Goal: Transaction & Acquisition: Book appointment/travel/reservation

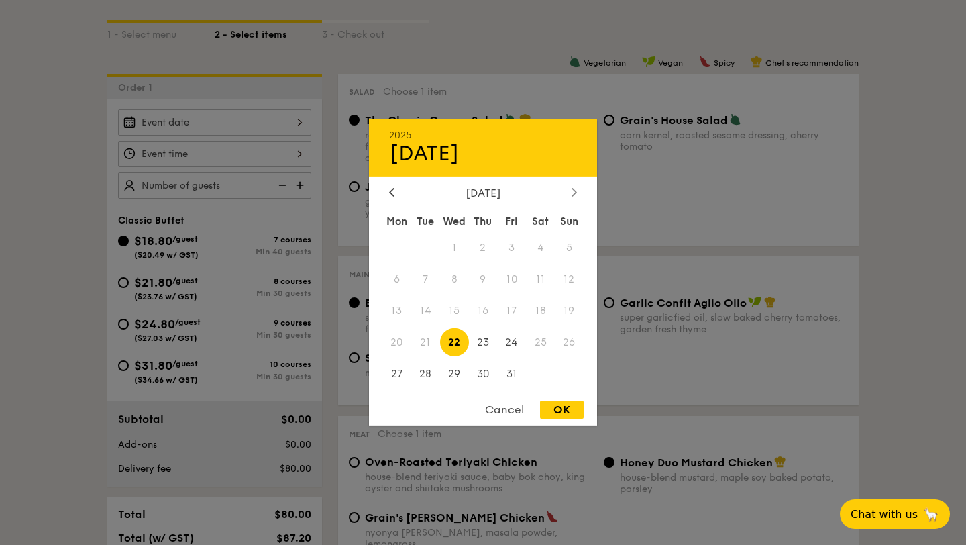
click at [574, 189] on icon at bounding box center [574, 192] width 4 height 8
click at [399, 282] on span "3" at bounding box center [396, 279] width 29 height 29
click at [566, 415] on div "OK" at bounding box center [562, 410] width 44 height 18
type input "Nov 03, 2025"
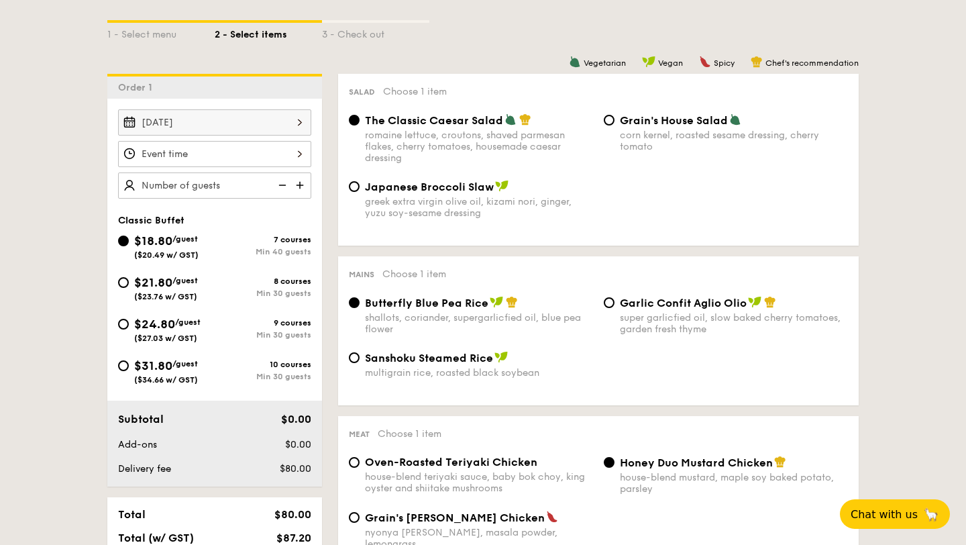
click at [288, 152] on div at bounding box center [214, 154] width 193 height 26
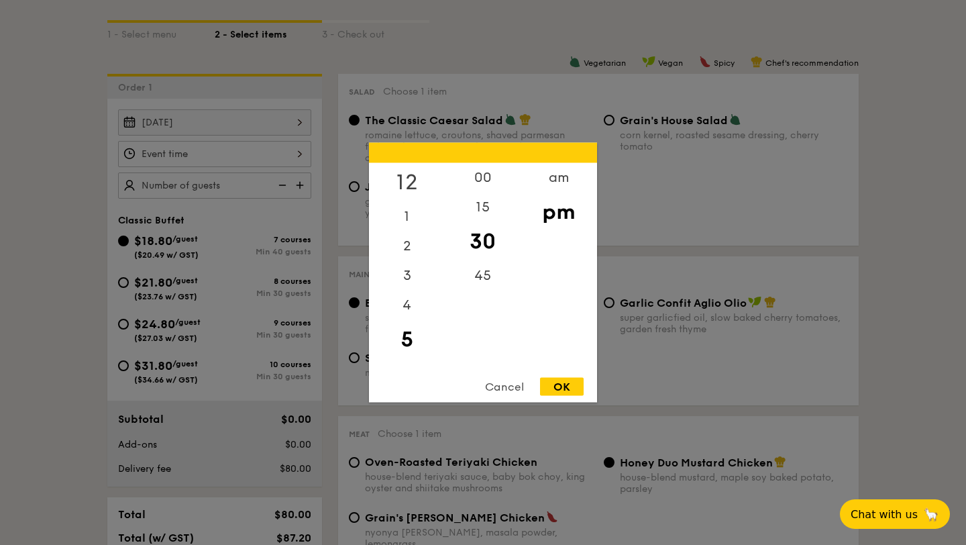
click at [410, 185] on div "12" at bounding box center [407, 182] width 76 height 39
click at [484, 178] on div "00" at bounding box center [483, 182] width 76 height 39
click at [570, 387] on div "OK" at bounding box center [562, 387] width 44 height 18
type input "12:00PM"
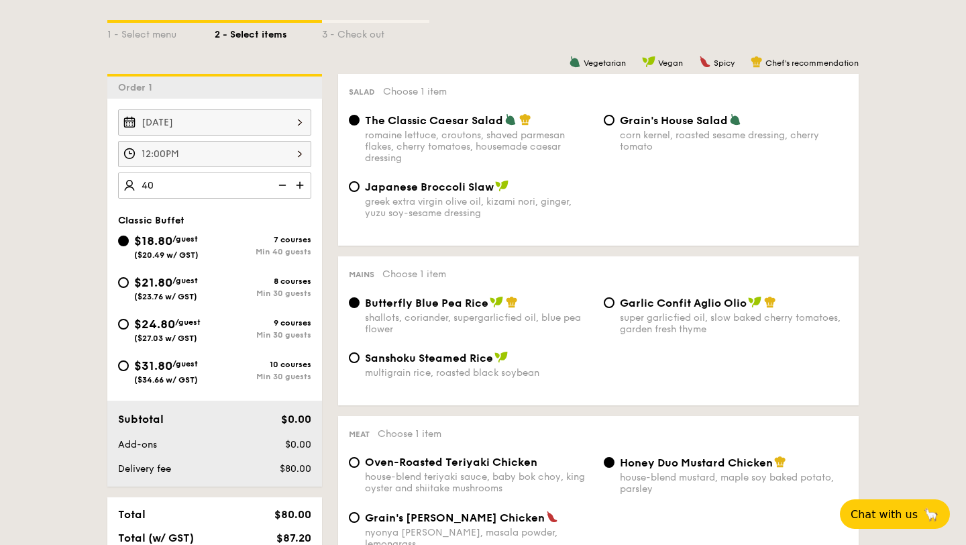
type input "40 guests"
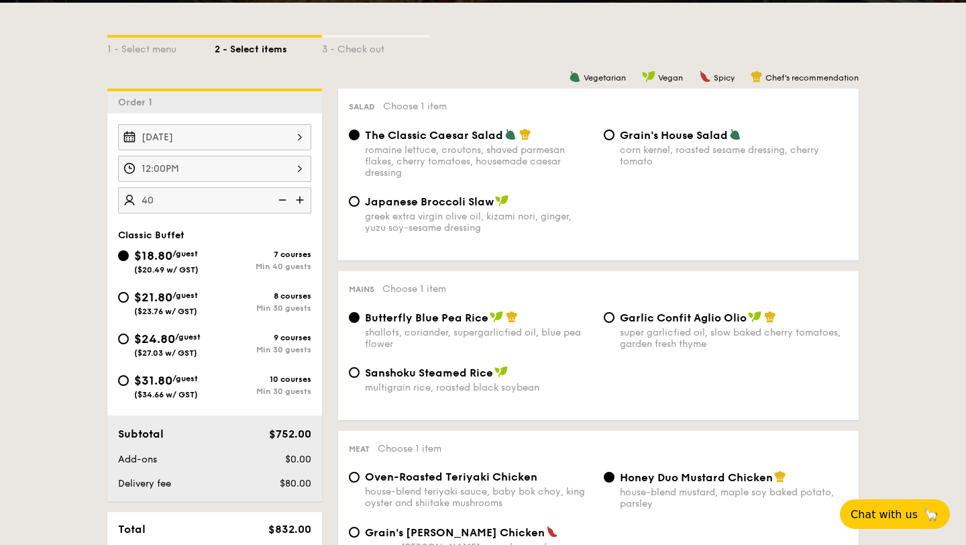
scroll to position [291, 0]
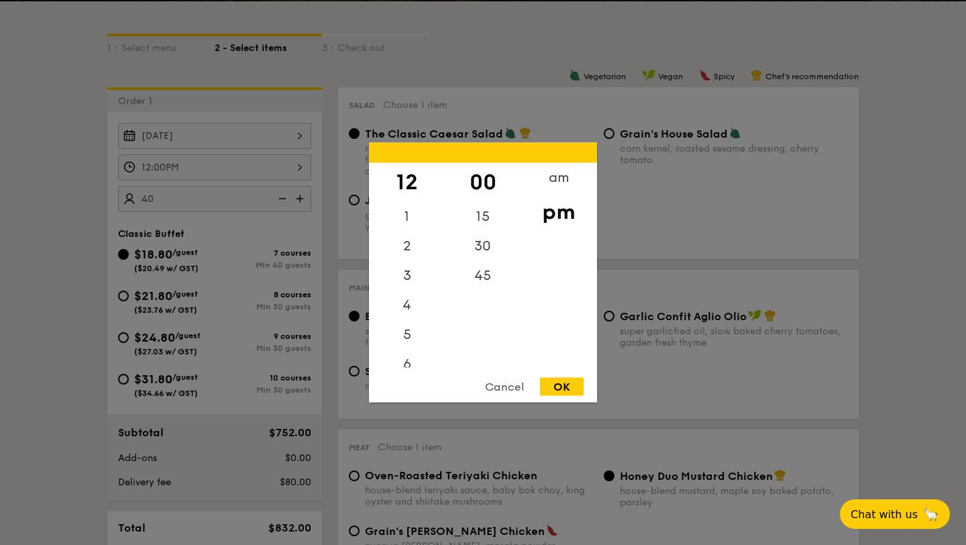
click at [235, 173] on div "12:00PM 12 1 2 3 4 5 6 7 8 9 10 11 00 15 30 45 am pm Cancel OK" at bounding box center [214, 167] width 193 height 26
click at [490, 244] on div "30" at bounding box center [483, 250] width 76 height 39
click at [566, 385] on div "OK" at bounding box center [562, 387] width 44 height 18
type input "12:30PM"
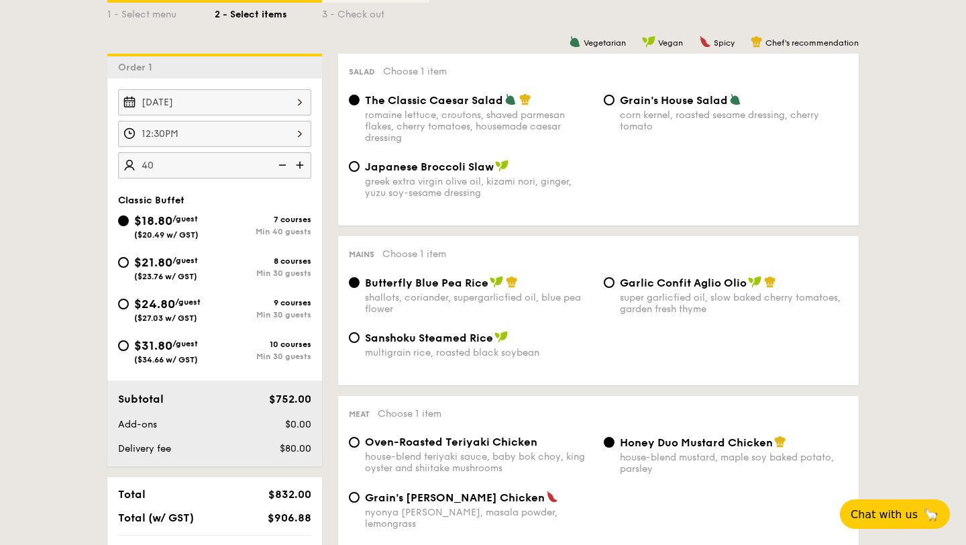
scroll to position [307, 0]
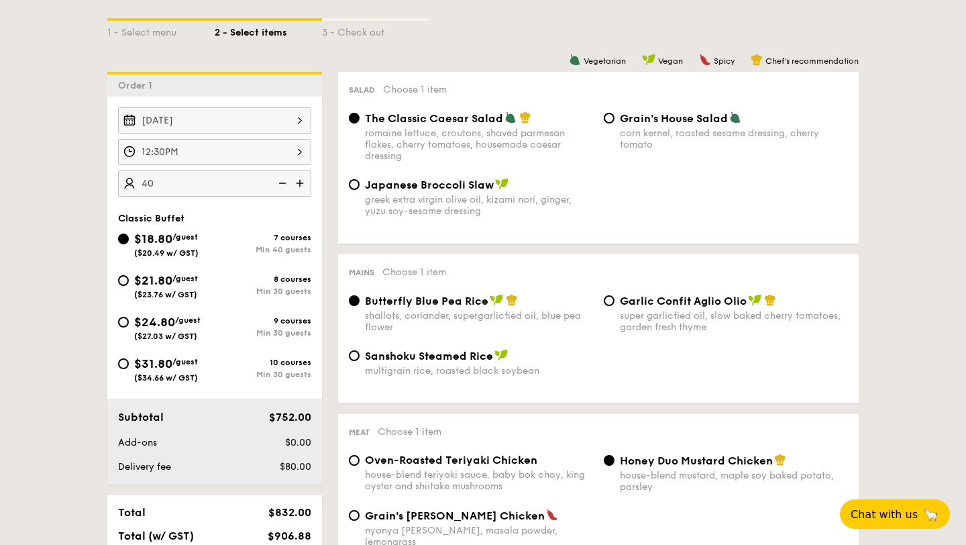
click at [444, 190] on span "Japanese Broccoli Slaw" at bounding box center [429, 184] width 129 height 13
click at [360, 190] on input "Japanese Broccoli Slaw greek extra virgin olive oil, kizami nori, ginger, yuzu …" at bounding box center [354, 184] width 11 height 11
radio input "true"
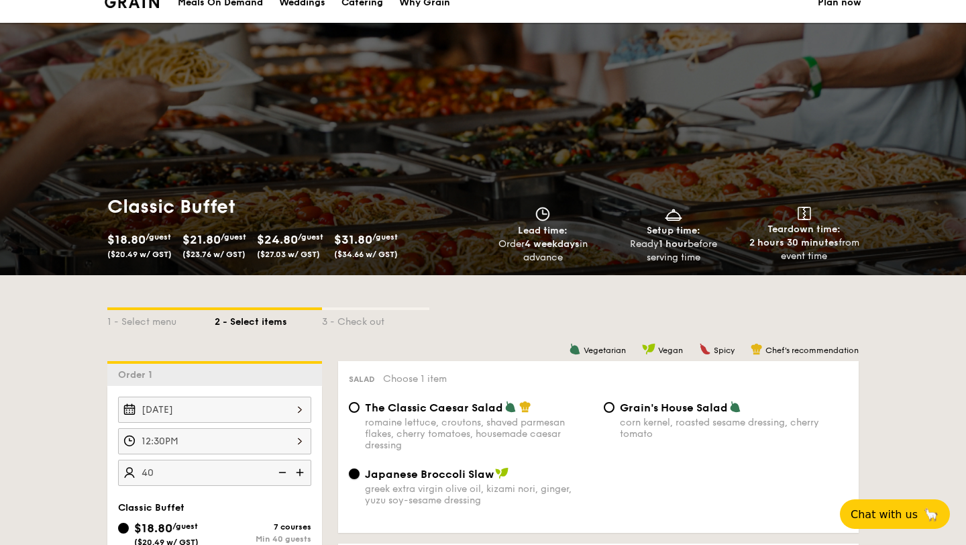
scroll to position [0, 0]
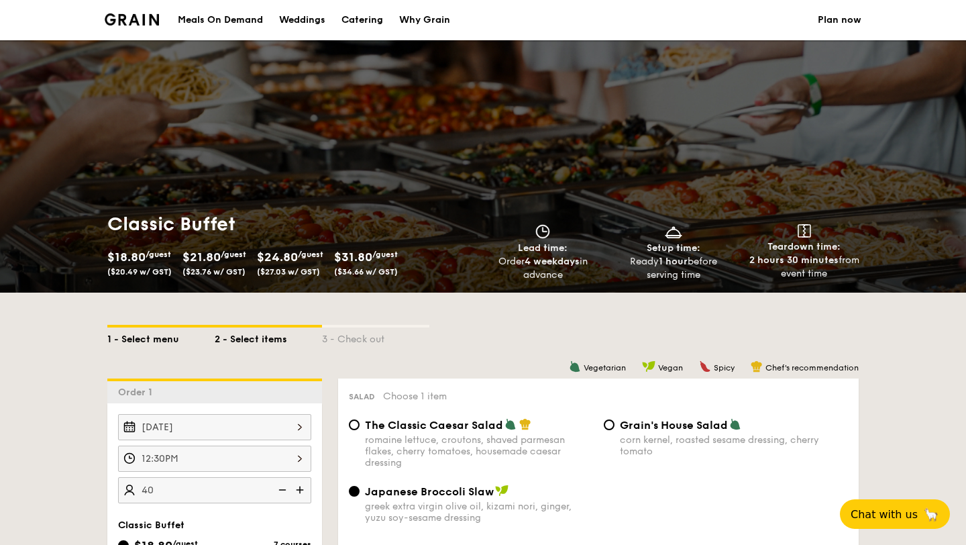
click at [132, 337] on div "1 - Select menu" at bounding box center [160, 336] width 107 height 19
select select
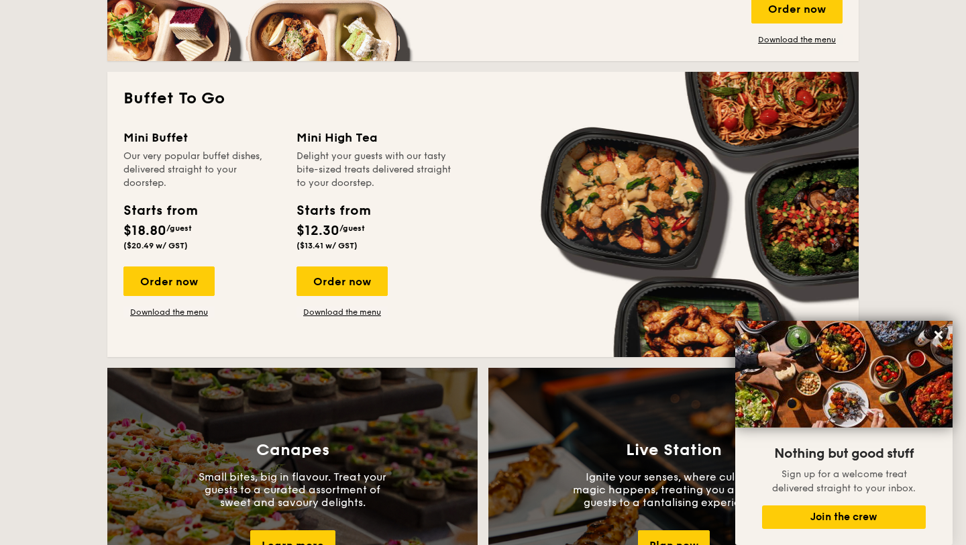
scroll to position [825, 0]
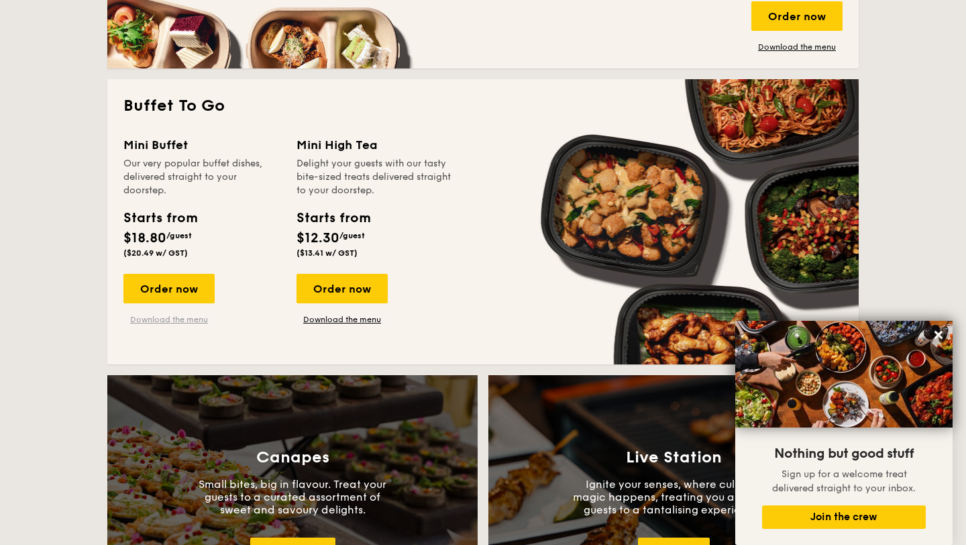
click at [181, 323] on link "Download the menu" at bounding box center [168, 319] width 91 height 11
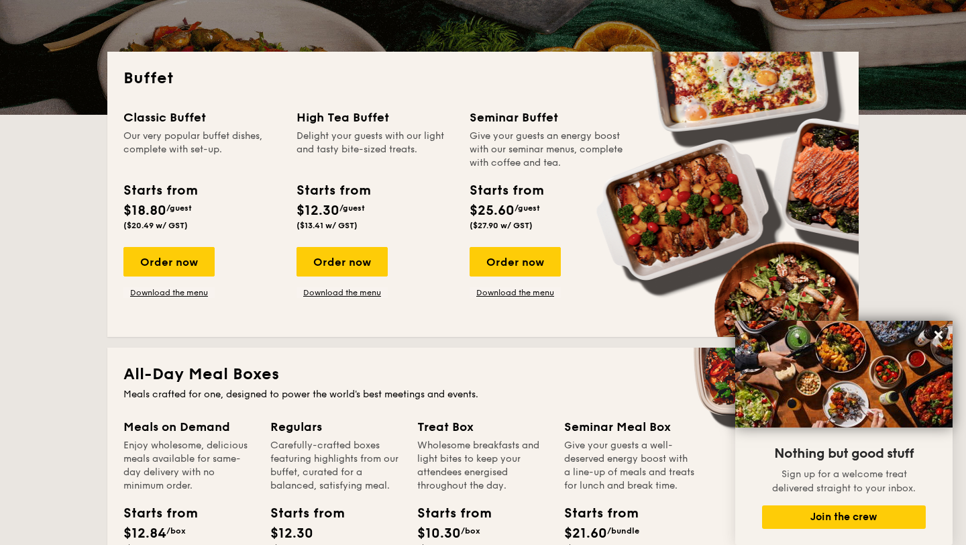
scroll to position [264, 0]
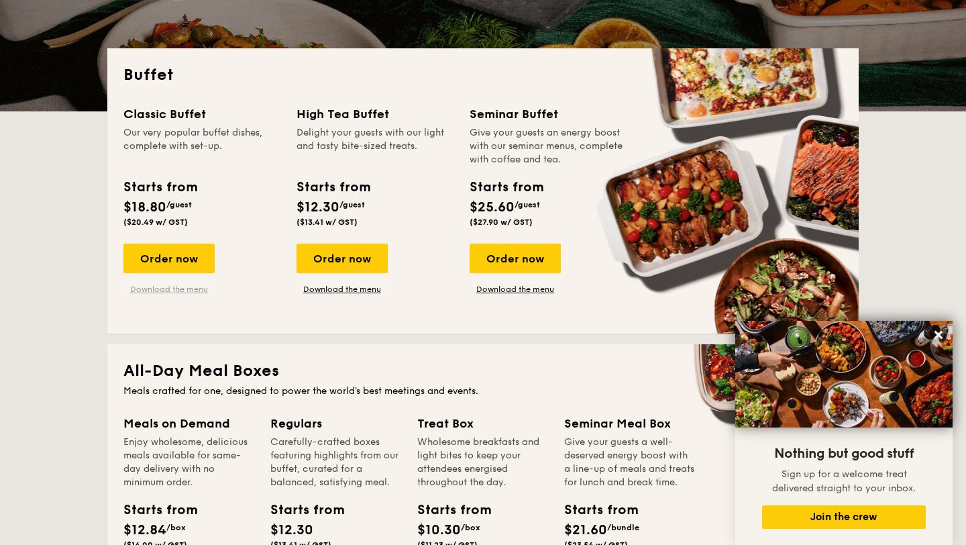
click at [180, 288] on link "Download the menu" at bounding box center [168, 289] width 91 height 11
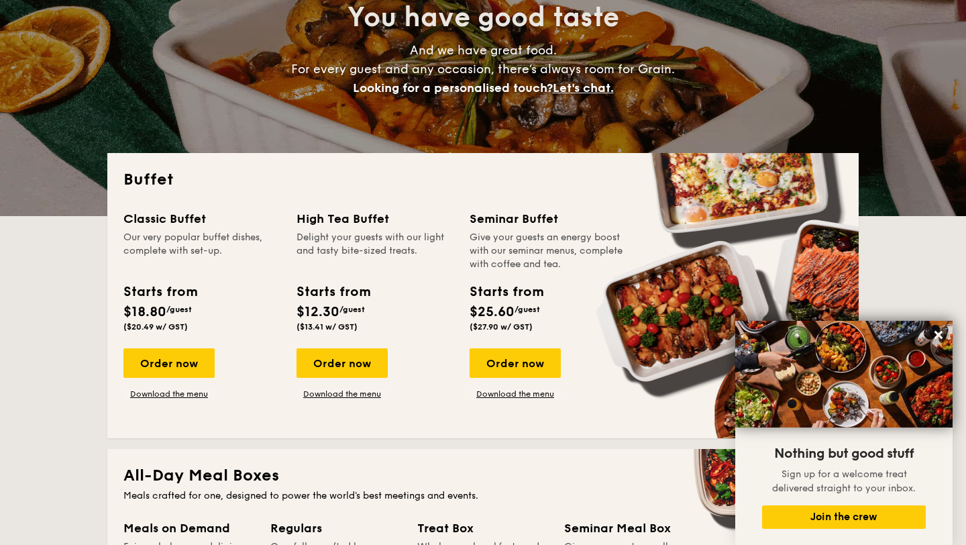
scroll to position [0, 0]
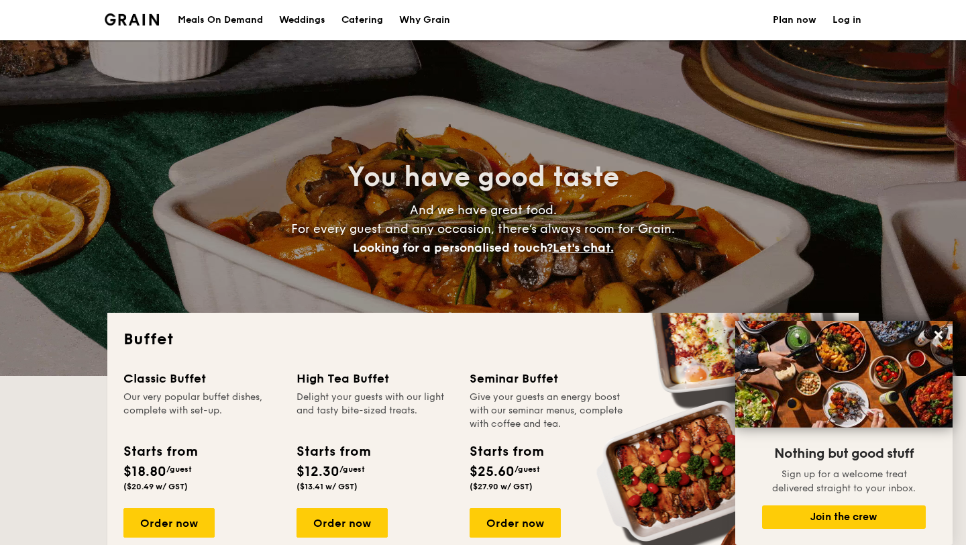
click at [362, 24] on h1 "Catering" at bounding box center [362, 20] width 42 height 40
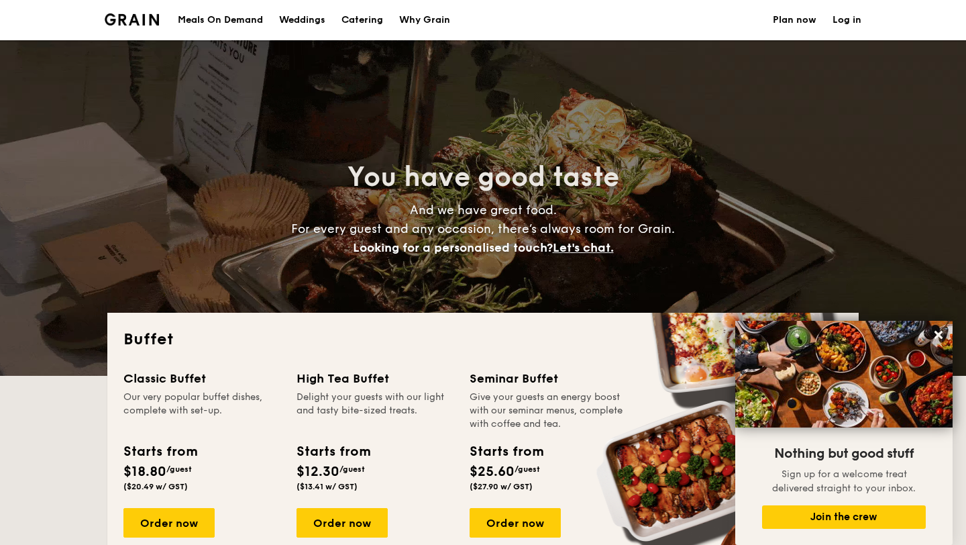
click at [362, 18] on h1 "Catering" at bounding box center [362, 20] width 42 height 40
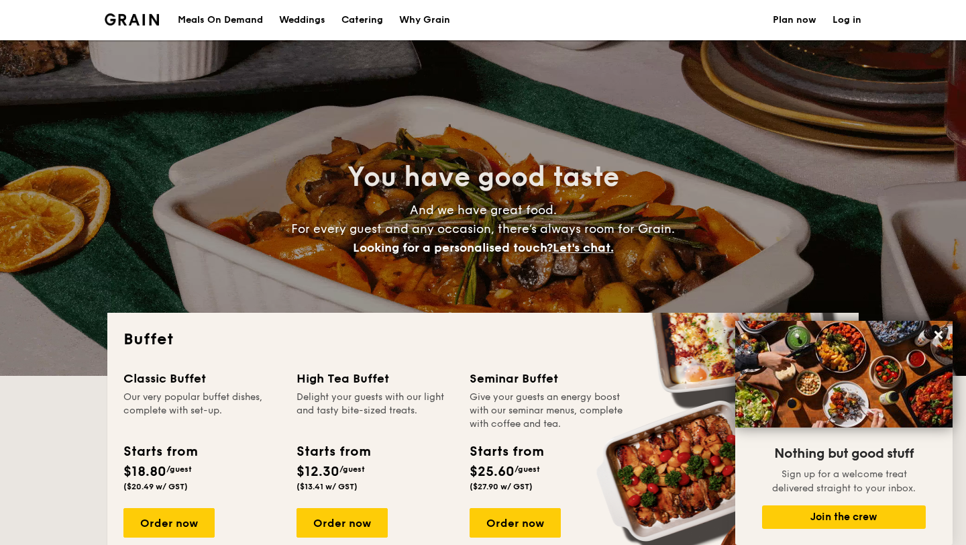
click at [145, 21] on img at bounding box center [132, 19] width 54 height 12
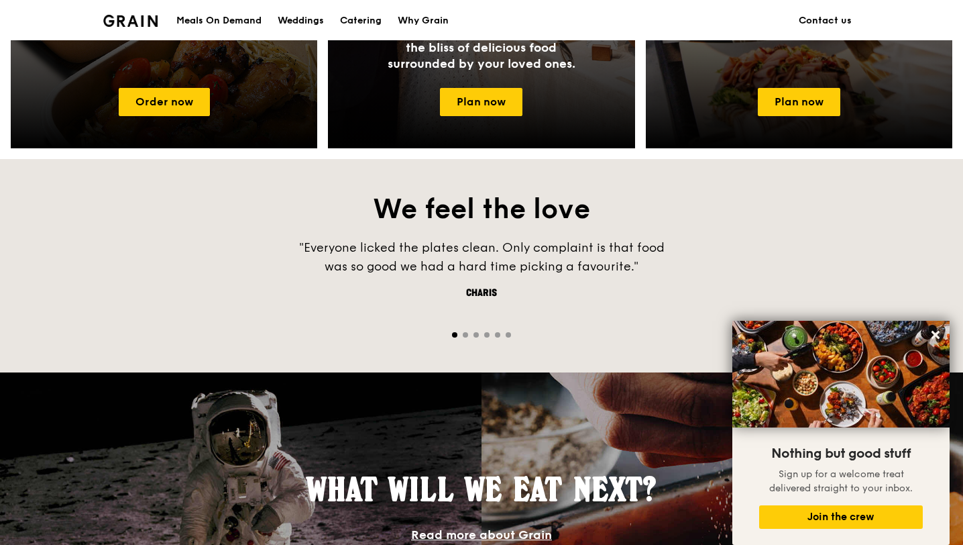
scroll to position [598, 0]
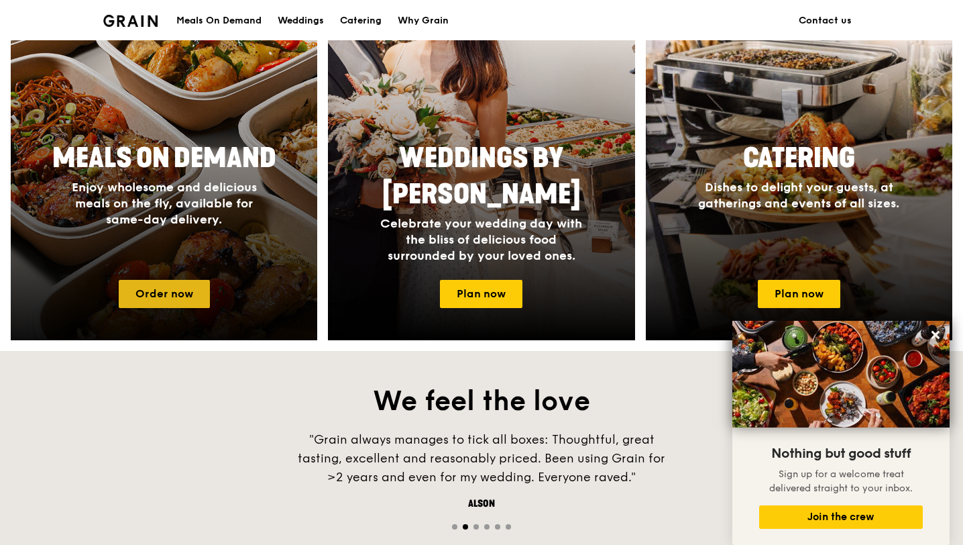
click at [189, 295] on link "Order now" at bounding box center [164, 294] width 91 height 28
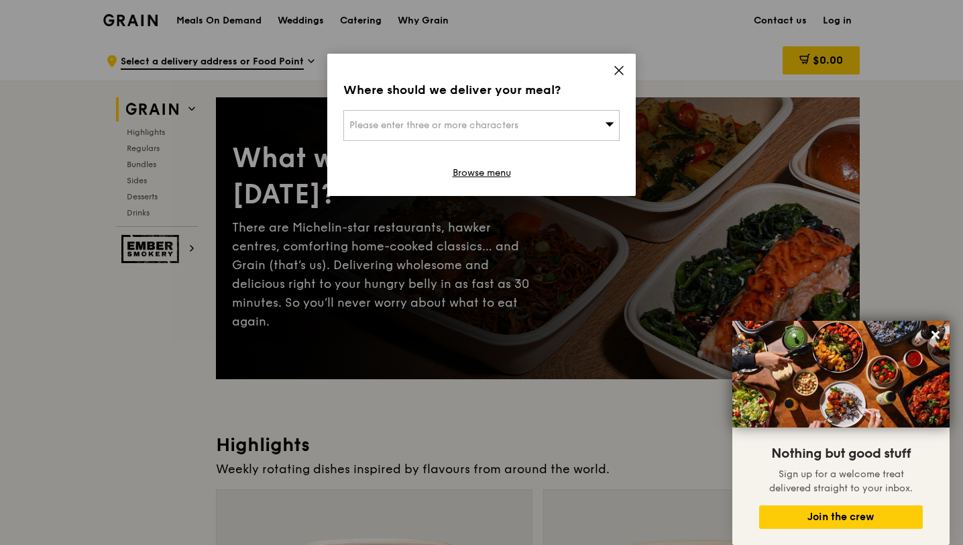
click at [572, 127] on div "Please enter three or more characters" at bounding box center [482, 125] width 276 height 31
click at [620, 69] on icon at bounding box center [619, 70] width 8 height 8
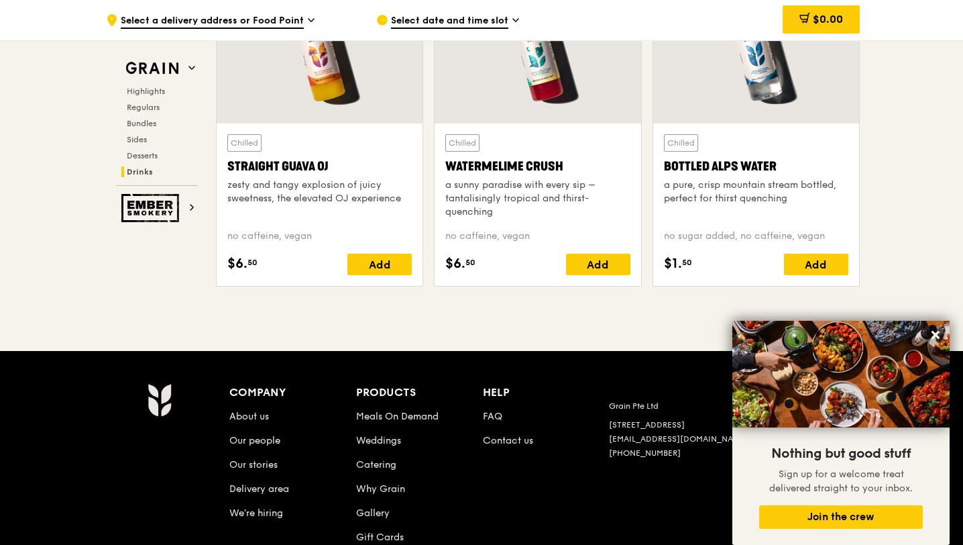
scroll to position [5463, 0]
